Goal: Information Seeking & Learning: Learn about a topic

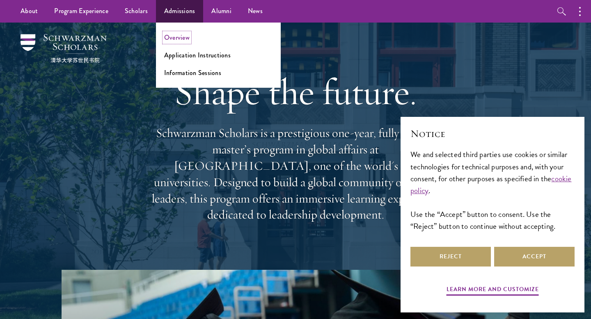
click at [164, 36] on link "Overview" at bounding box center [176, 37] width 25 height 9
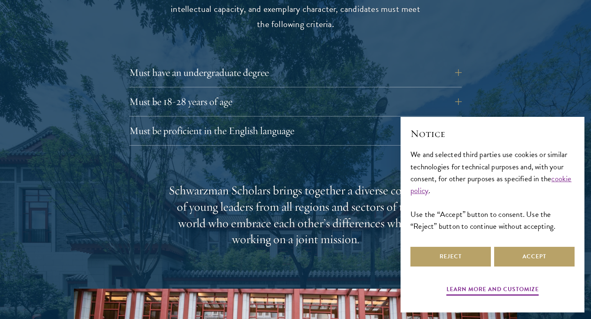
scroll to position [1158, 0]
click at [152, 62] on button "Must have an undergraduate degree" at bounding box center [302, 72] width 333 height 20
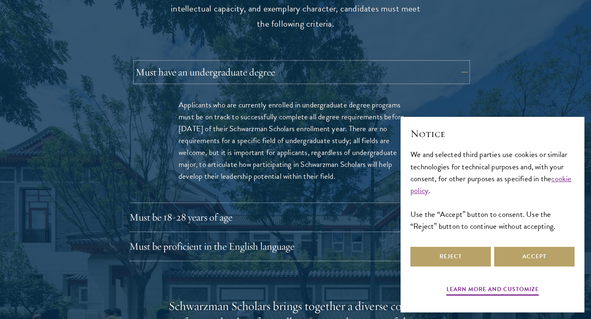
scroll to position [1184, 0]
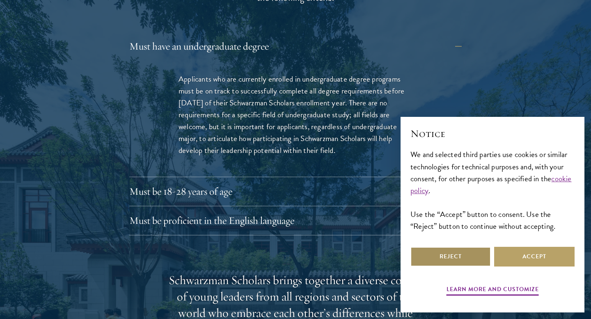
click at [469, 253] on button "Reject" at bounding box center [451, 257] width 80 height 20
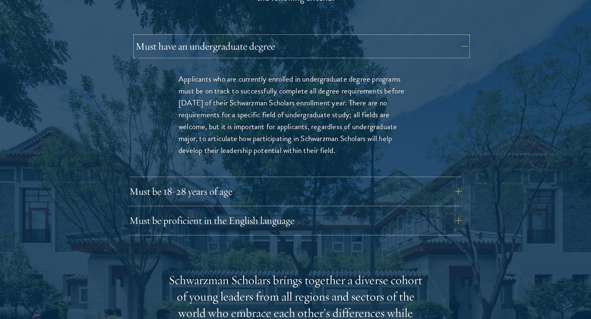
click at [347, 37] on button "Must have an undergraduate degree" at bounding box center [302, 47] width 333 height 20
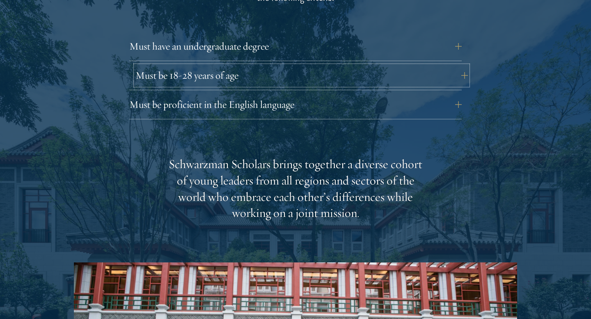
click at [306, 68] on button "Must be 18-28 years of age" at bounding box center [302, 76] width 333 height 20
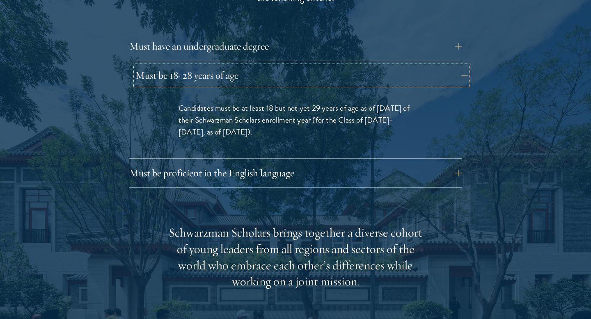
click at [306, 68] on button "Must be 18-28 years of age" at bounding box center [302, 76] width 333 height 20
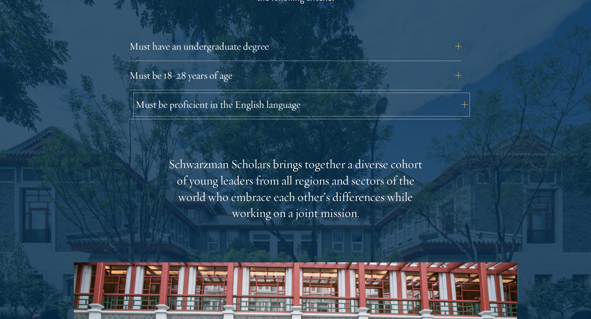
click at [283, 95] on button "Must be proficient in the English language" at bounding box center [302, 105] width 333 height 20
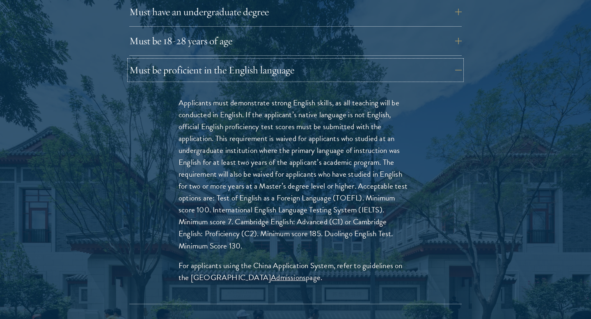
scroll to position [1221, 0]
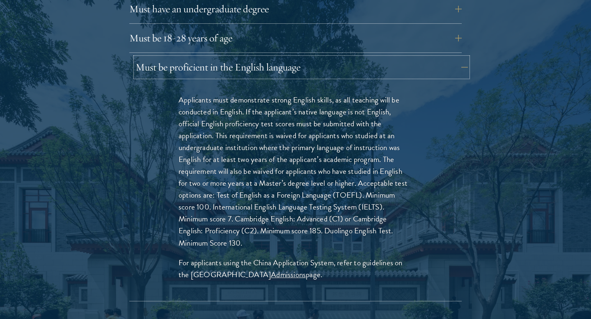
click at [434, 57] on button "Must be proficient in the English language" at bounding box center [302, 67] width 333 height 20
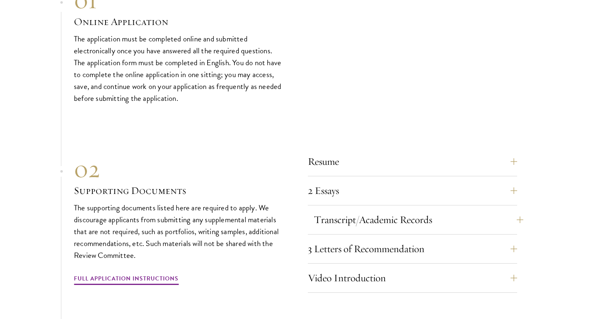
scroll to position [2539, 0]
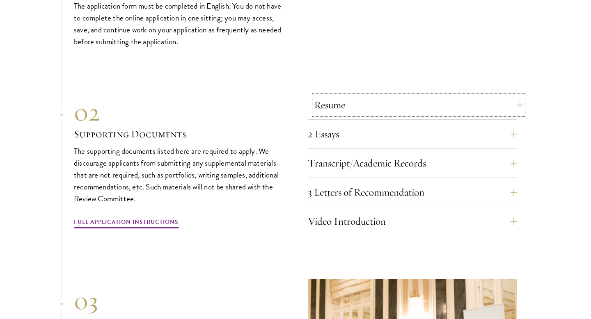
click at [442, 95] on button "Resume" at bounding box center [418, 105] width 209 height 20
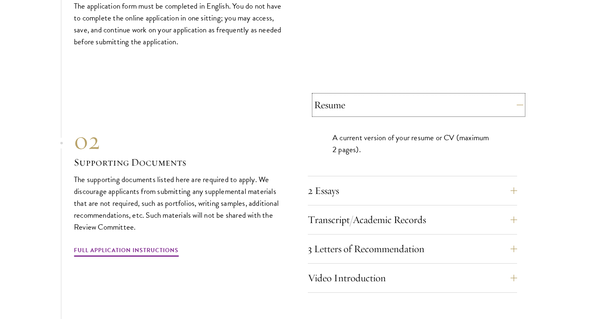
click at [442, 95] on button "Resume" at bounding box center [418, 105] width 209 height 20
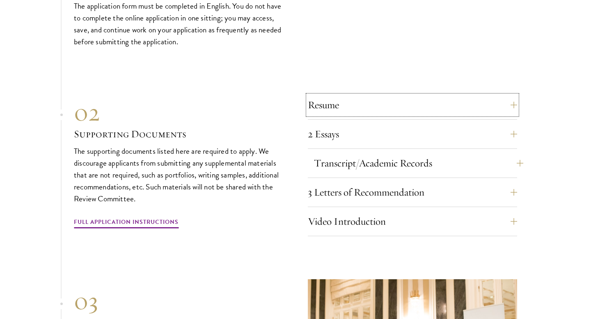
scroll to position [2620, 0]
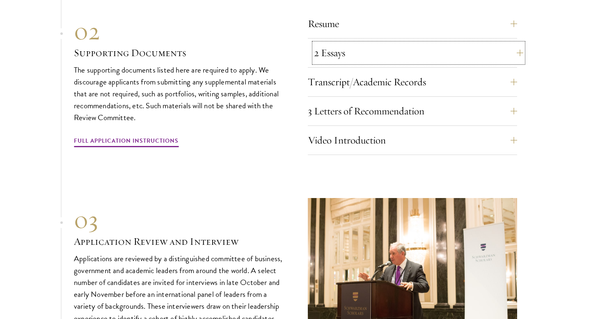
click at [397, 43] on button "2 Essays" at bounding box center [418, 53] width 209 height 20
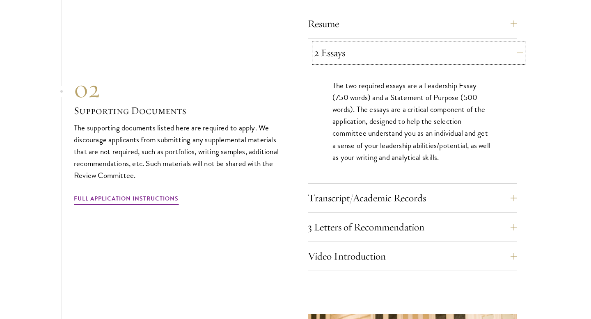
click at [397, 43] on button "2 Essays" at bounding box center [418, 53] width 209 height 20
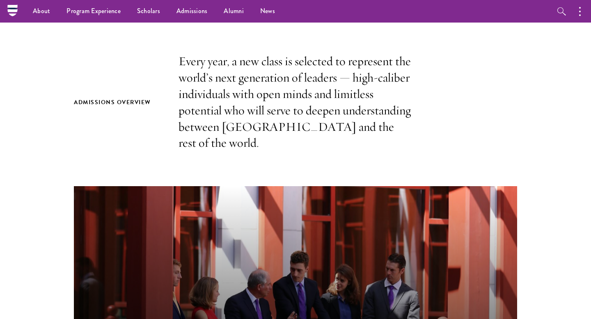
scroll to position [0, 0]
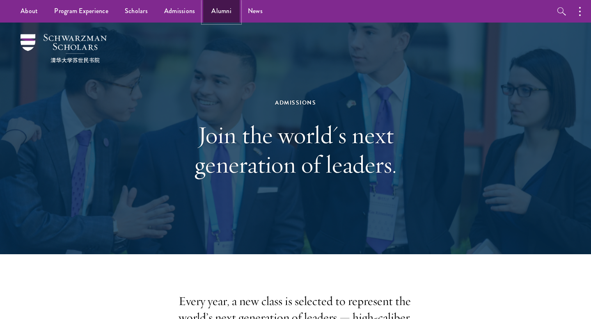
click at [221, 15] on link "Alumni" at bounding box center [221, 11] width 37 height 23
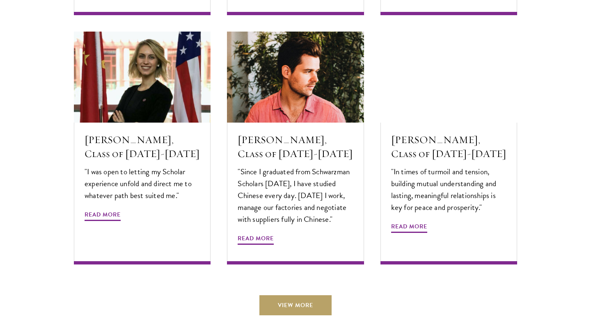
scroll to position [2775, 0]
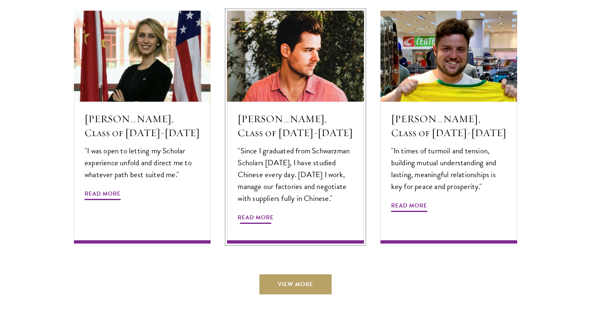
click at [258, 213] on span "Read More" at bounding box center [256, 219] width 36 height 13
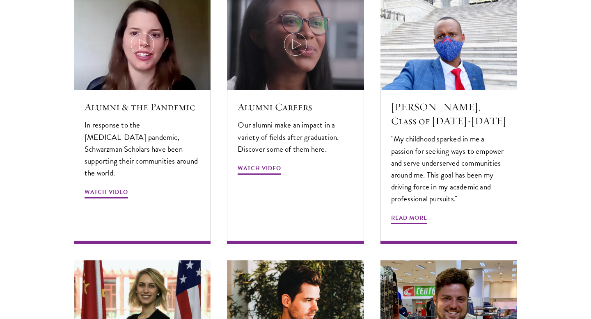
scroll to position [2773, 0]
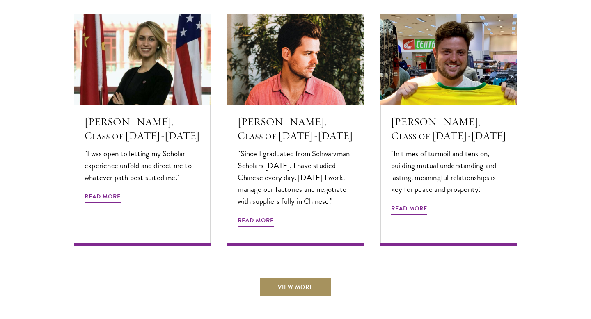
click at [287, 278] on link "View More" at bounding box center [296, 288] width 72 height 20
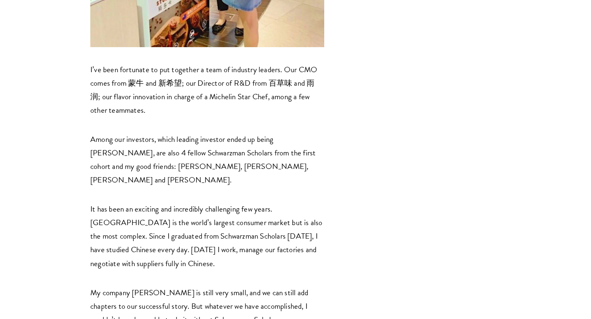
scroll to position [2502, 0]
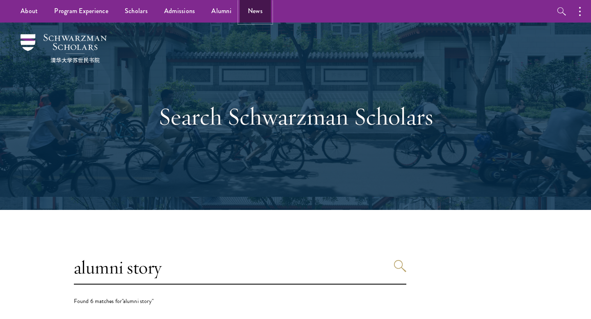
click at [257, 13] on link "News" at bounding box center [255, 11] width 31 height 23
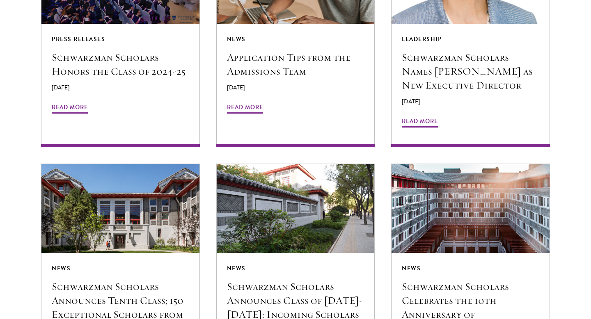
scroll to position [808, 0]
